Goal: Book appointment/travel/reservation

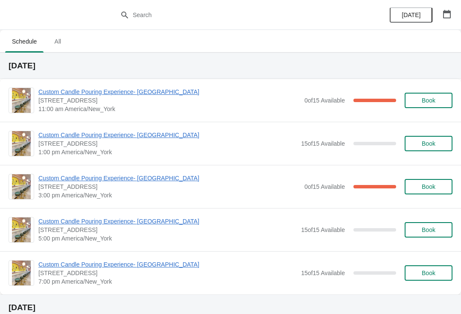
click at [439, 104] on button "Book" at bounding box center [429, 100] width 48 height 15
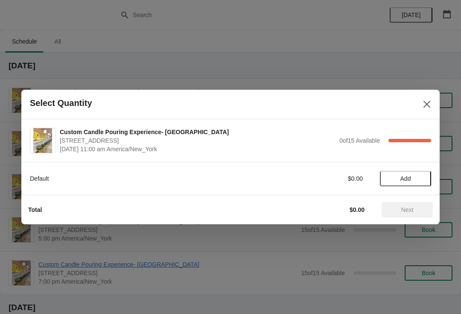
click at [413, 175] on button "Add" at bounding box center [405, 178] width 51 height 15
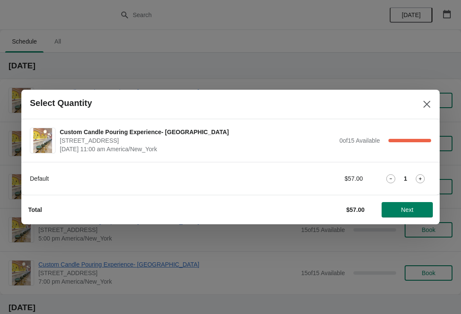
click at [416, 180] on icon at bounding box center [420, 178] width 9 height 9
click at [409, 214] on button "Next" at bounding box center [407, 209] width 51 height 15
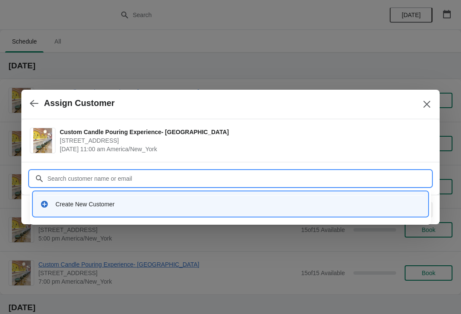
click at [65, 204] on div "Create New Customer" at bounding box center [239, 204] width 366 height 9
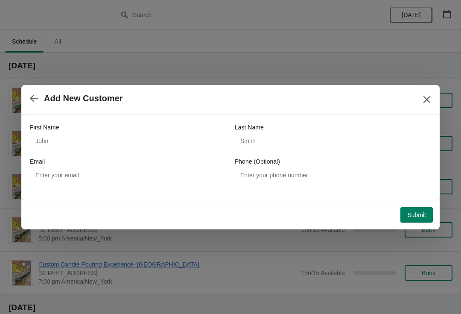
click at [148, 154] on div "First Name Last Name Email Phone (Optional)" at bounding box center [231, 153] width 402 height 60
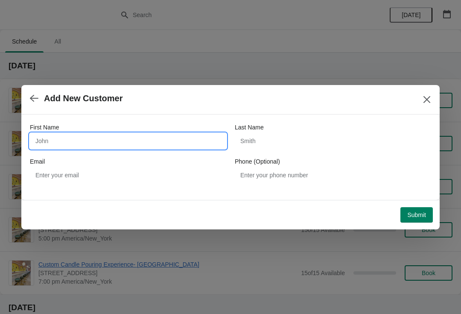
click at [137, 139] on input "First Name" at bounding box center [128, 140] width 197 height 15
type input "Katherine"
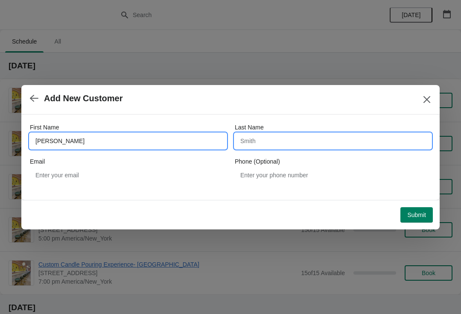
click at [329, 139] on input "Last Name" at bounding box center [333, 140] width 197 height 15
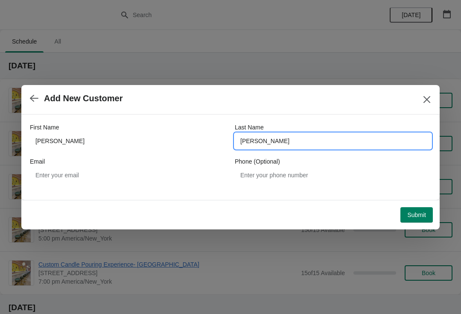
type input "Orthwein"
click at [427, 208] on button "Submit" at bounding box center [417, 214] width 32 height 15
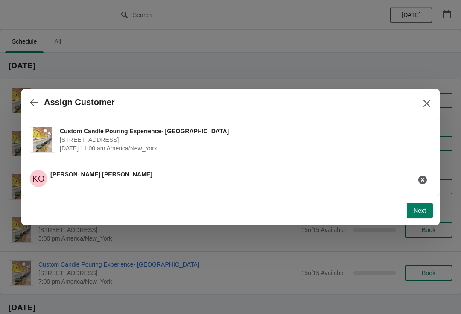
click at [421, 209] on span "Next" at bounding box center [420, 210] width 12 height 7
select select "Friend"
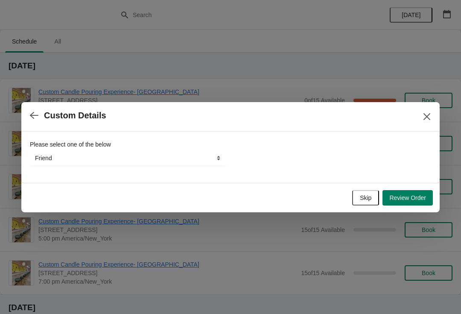
click at [426, 192] on button "Review Order" at bounding box center [408, 197] width 50 height 15
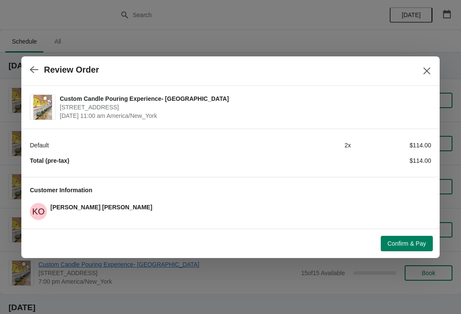
click at [422, 242] on span "Confirm & Pay" at bounding box center [407, 243] width 38 height 7
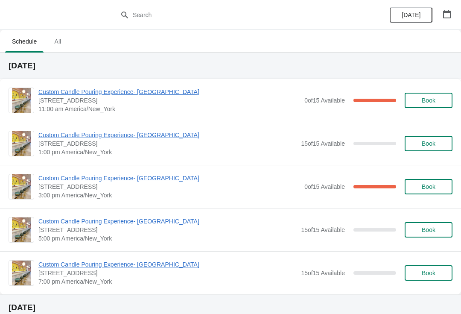
click at [431, 104] on button "Book" at bounding box center [429, 100] width 48 height 15
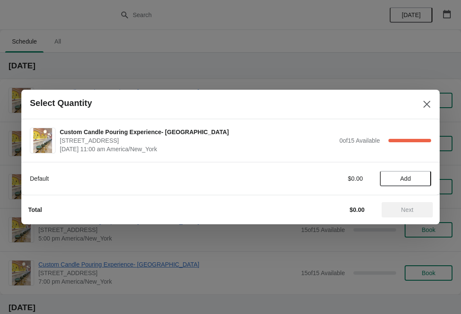
click at [415, 184] on button "Add" at bounding box center [405, 178] width 51 height 15
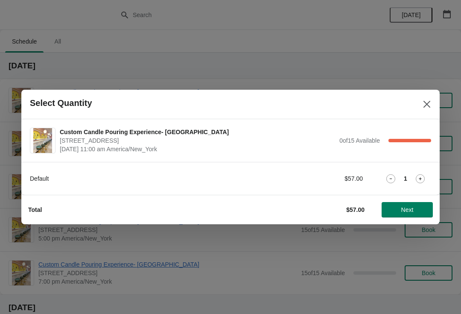
click at [417, 182] on icon at bounding box center [420, 178] width 9 height 9
click at [406, 213] on span "Next" at bounding box center [408, 209] width 12 height 7
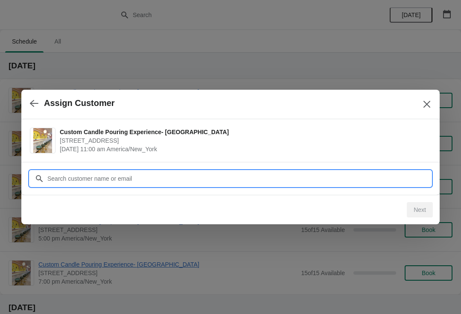
click at [390, 177] on input "Customer" at bounding box center [239, 178] width 385 height 15
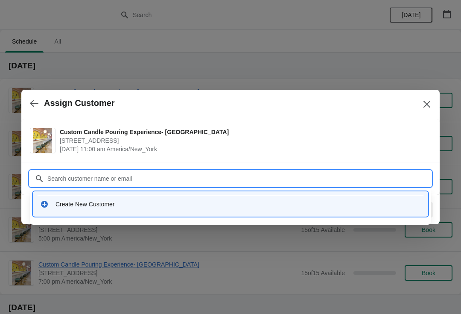
click at [193, 196] on div "Create New Customer" at bounding box center [231, 204] width 388 height 18
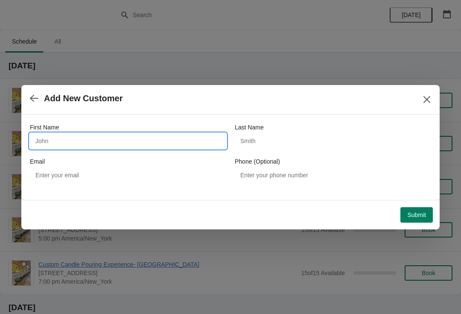
click at [134, 142] on input "First Name" at bounding box center [128, 140] width 197 height 15
type input "[PERSON_NAME]"
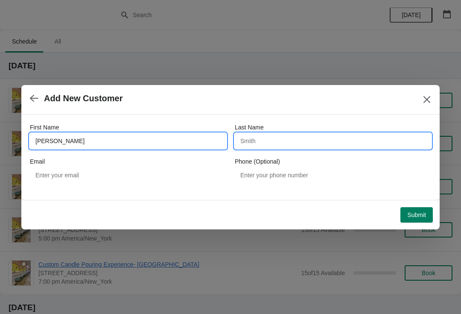
click at [314, 145] on input "Last Name" at bounding box center [333, 140] width 197 height 15
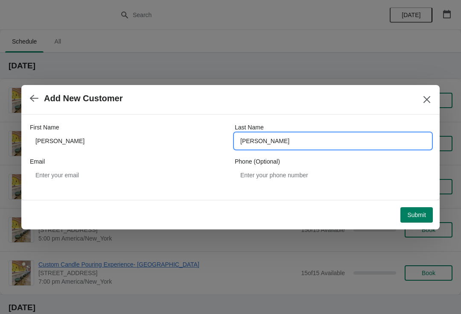
type input "[PERSON_NAME]"
